Goal: Information Seeking & Learning: Learn about a topic

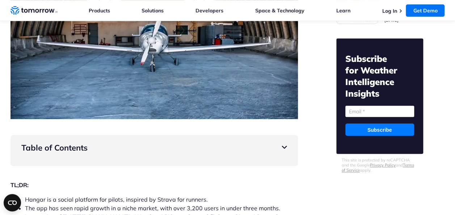
scroll to position [254, 0]
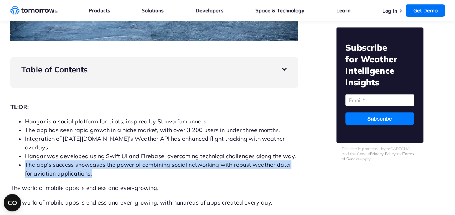
drag, startPoint x: 23, startPoint y: 159, endPoint x: 101, endPoint y: 164, distance: 78.4
click at [101, 164] on ul "Hangar is a social platform for pilots, inspired by Strava for runners. The app…" at bounding box center [155, 147] width 288 height 61
drag, startPoint x: 101, startPoint y: 164, endPoint x: 115, endPoint y: 164, distance: 13.8
click at [115, 164] on li "The app’s success showcases the power of combining social networking with robus…" at bounding box center [161, 168] width 273 height 17
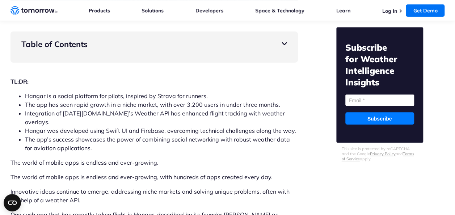
scroll to position [290, 0]
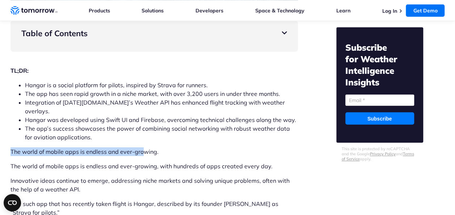
drag, startPoint x: 10, startPoint y: 142, endPoint x: 141, endPoint y: 139, distance: 131.1
click at [141, 147] on p "The world of mobile apps is endless and ever-growing." at bounding box center [155, 151] width 288 height 9
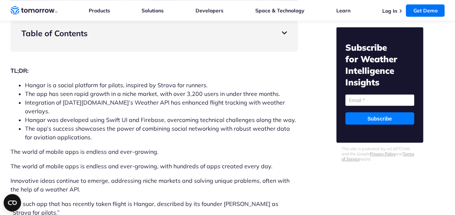
drag, startPoint x: 141, startPoint y: 139, endPoint x: 113, endPoint y: 184, distance: 53.4
click at [113, 184] on p "Innovative ideas continue to emerge, addressing niche markets and solving uniqu…" at bounding box center [155, 184] width 288 height 17
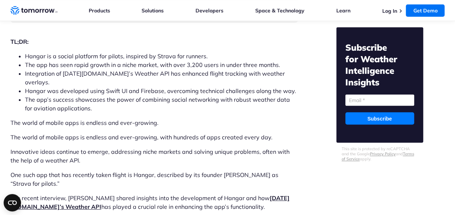
scroll to position [254, 0]
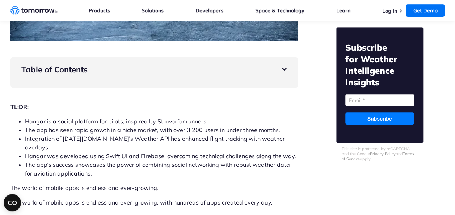
click at [188, 119] on li "Hangar is a social platform for pilots, inspired by Strava for runners." at bounding box center [161, 121] width 273 height 9
drag, startPoint x: 188, startPoint y: 119, endPoint x: 182, endPoint y: 149, distance: 30.6
click at [182, 152] on li "Hangar was developed using Swift UI and Firebase, overcoming technical challeng…" at bounding box center [161, 156] width 273 height 9
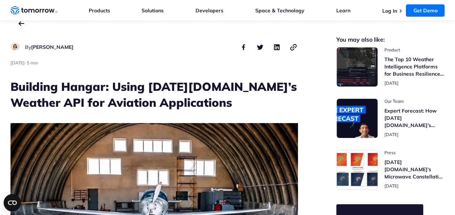
scroll to position [0, 0]
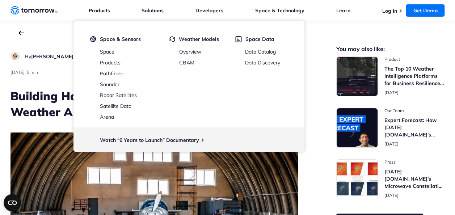
click at [183, 53] on link "Overview" at bounding box center [190, 52] width 22 height 7
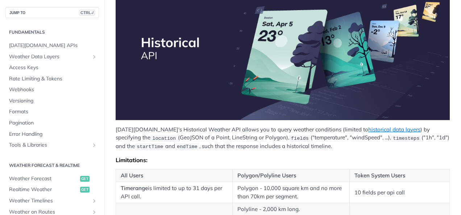
scroll to position [215, 0]
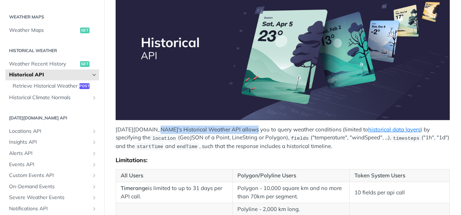
drag, startPoint x: 154, startPoint y: 125, endPoint x: 245, endPoint y: 126, distance: 91.3
click at [245, 126] on p "Tomorrow.io's Historical Weather API allows you to query weather conditions (li…" at bounding box center [283, 138] width 334 height 25
click at [359, 151] on div "Tomorrow.io's Historical Weather API allows you to query weather conditions (li…" at bounding box center [283, 188] width 334 height 421
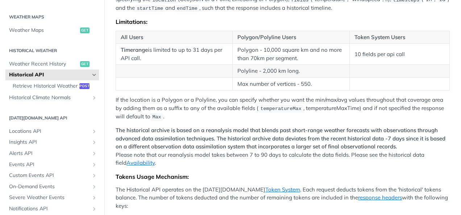
scroll to position [254, 0]
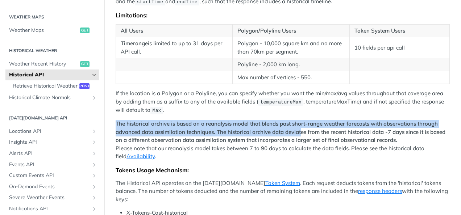
drag, startPoint x: 115, startPoint y: 117, endPoint x: 302, endPoint y: 124, distance: 187.4
click at [302, 124] on article "Historical API Tomorrow.io's Historical Weather API allows you to query weather…" at bounding box center [282, 71] width 356 height 572
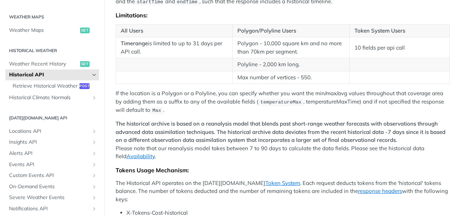
click at [235, 140] on p "The historical archive is based on a reanalysis model that blends past short-ra…" at bounding box center [283, 140] width 334 height 41
click at [210, 135] on strong "The historical archive is based on a reanalysis model that blends past short-ra…" at bounding box center [281, 131] width 330 height 23
click at [201, 145] on p "The historical archive is based on a reanalysis model that blends past short-ra…" at bounding box center [283, 140] width 334 height 41
click at [347, 153] on p "The historical archive is based on a reanalysis model that blends past short-ra…" at bounding box center [283, 140] width 334 height 41
click at [246, 156] on div "Tomorrow.io's Historical Weather API allows you to query weather conditions (li…" at bounding box center [283, 43] width 334 height 421
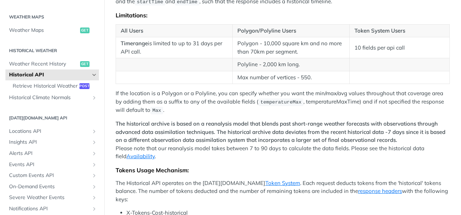
click at [300, 122] on strong "The historical archive is based on a reanalysis model that blends past short-ra…" at bounding box center [281, 131] width 330 height 23
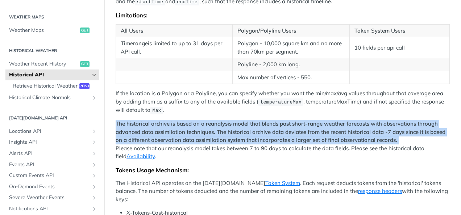
click at [300, 122] on strong "The historical archive is based on a reanalysis model that blends past short-ra…" at bounding box center [281, 131] width 330 height 23
drag, startPoint x: 300, startPoint y: 122, endPoint x: 304, endPoint y: 139, distance: 17.9
click at [304, 139] on p "The historical archive is based on a reanalysis model that blends past short-ra…" at bounding box center [283, 140] width 334 height 41
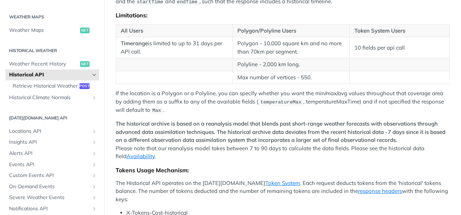
drag, startPoint x: 304, startPoint y: 139, endPoint x: 305, endPoint y: 147, distance: 8.0
click at [305, 147] on p "The historical archive is based on a reanalysis model that blends past short-ra…" at bounding box center [283, 140] width 334 height 41
drag, startPoint x: 305, startPoint y: 147, endPoint x: 271, endPoint y: 143, distance: 34.3
click at [271, 143] on p "The historical archive is based on a reanalysis model that blends past short-ra…" at bounding box center [283, 140] width 334 height 41
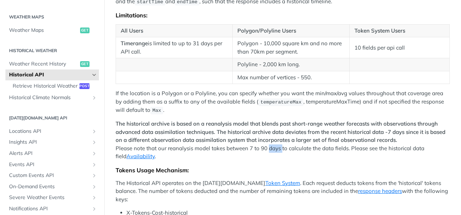
click at [271, 143] on p "The historical archive is based on a reanalysis model that blends past short-ra…" at bounding box center [283, 140] width 334 height 41
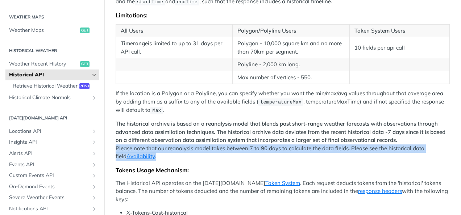
click at [271, 143] on p "The historical archive is based on a reanalysis model that blends past short-ra…" at bounding box center [283, 140] width 334 height 41
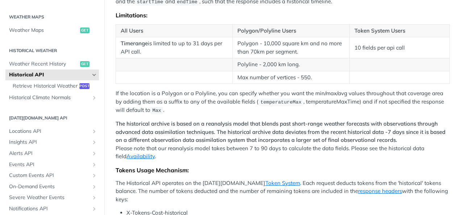
drag, startPoint x: 271, startPoint y: 143, endPoint x: 243, endPoint y: 156, distance: 30.9
click at [243, 156] on div "Tomorrow.io's Historical Weather API allows you to query weather conditions (li…" at bounding box center [283, 43] width 334 height 421
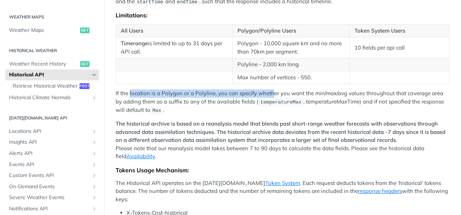
drag, startPoint x: 130, startPoint y: 90, endPoint x: 270, endPoint y: 87, distance: 140.6
click at [270, 89] on p "If the location is a Polygon or a Polyline, you can specify whether you want th…" at bounding box center [283, 101] width 334 height 25
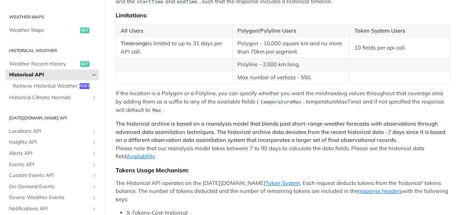
drag, startPoint x: 270, startPoint y: 87, endPoint x: 239, endPoint y: 111, distance: 40.0
click at [239, 111] on div "Tomorrow.io's Historical Weather API allows you to query weather conditions (li…" at bounding box center [283, 43] width 334 height 421
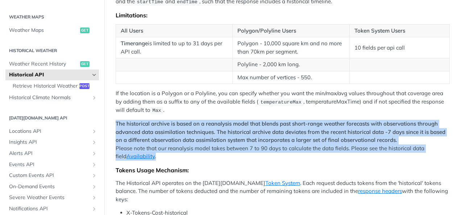
drag, startPoint x: 115, startPoint y: 117, endPoint x: 439, endPoint y: 149, distance: 325.4
click at [439, 149] on article "Historical API Tomorrow.io's Historical Weather API allows you to query weather…" at bounding box center [282, 71] width 356 height 572
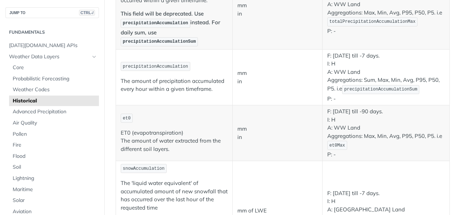
scroll to position [688, 0]
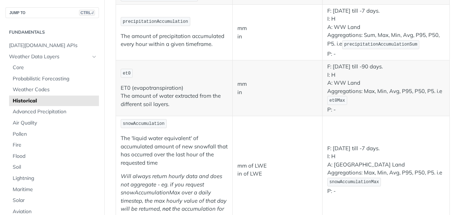
click at [220, 121] on p "snowAccumulation" at bounding box center [174, 123] width 107 height 11
click at [212, 173] on em "Will always return hourly data and does not aggregate - eg. if you request snow…" at bounding box center [174, 192] width 106 height 39
